Goal: Entertainment & Leisure: Consume media (video, audio)

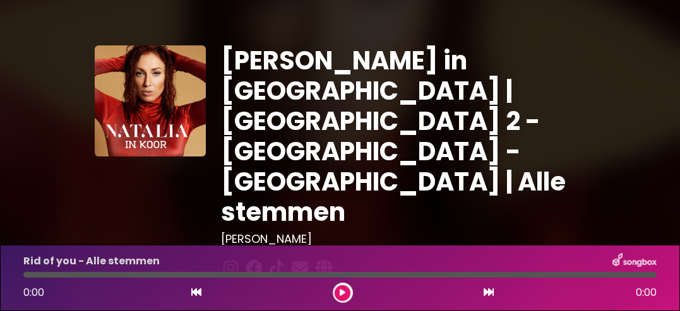
click at [340, 292] on icon at bounding box center [343, 293] width 6 height 8
click at [341, 292] on icon at bounding box center [342, 293] width 5 height 8
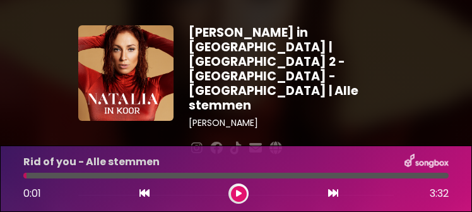
click at [141, 192] on icon at bounding box center [145, 193] width 10 height 10
click at [143, 193] on icon at bounding box center [145, 193] width 10 height 10
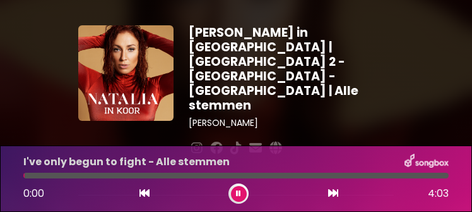
click at [237, 193] on icon at bounding box center [238, 194] width 5 height 8
click at [238, 194] on icon at bounding box center [239, 194] width 6 height 8
drag, startPoint x: 331, startPoint y: 188, endPoint x: 335, endPoint y: 207, distance: 18.8
click at [331, 189] on icon at bounding box center [333, 193] width 10 height 10
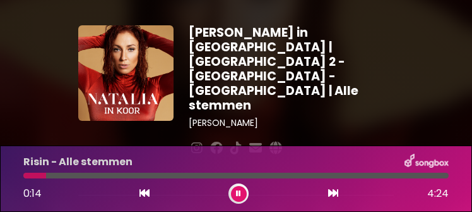
click at [238, 193] on icon at bounding box center [238, 194] width 5 height 8
click at [238, 193] on icon at bounding box center [239, 194] width 6 height 8
click at [242, 193] on button at bounding box center [239, 194] width 16 height 16
click at [238, 193] on icon at bounding box center [239, 194] width 6 height 8
click at [239, 193] on icon at bounding box center [238, 194] width 5 height 8
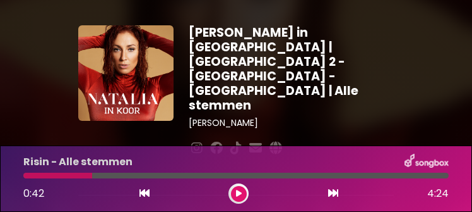
click at [238, 195] on icon at bounding box center [239, 194] width 6 height 8
click at [236, 193] on icon at bounding box center [238, 194] width 5 height 8
click at [237, 192] on icon at bounding box center [239, 194] width 6 height 8
click at [330, 193] on icon at bounding box center [333, 193] width 10 height 10
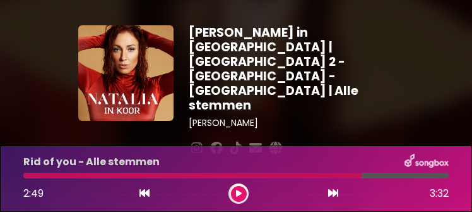
click at [239, 193] on icon at bounding box center [239, 194] width 6 height 8
click at [237, 192] on icon at bounding box center [238, 194] width 5 height 8
